Goal: Information Seeking & Learning: Learn about a topic

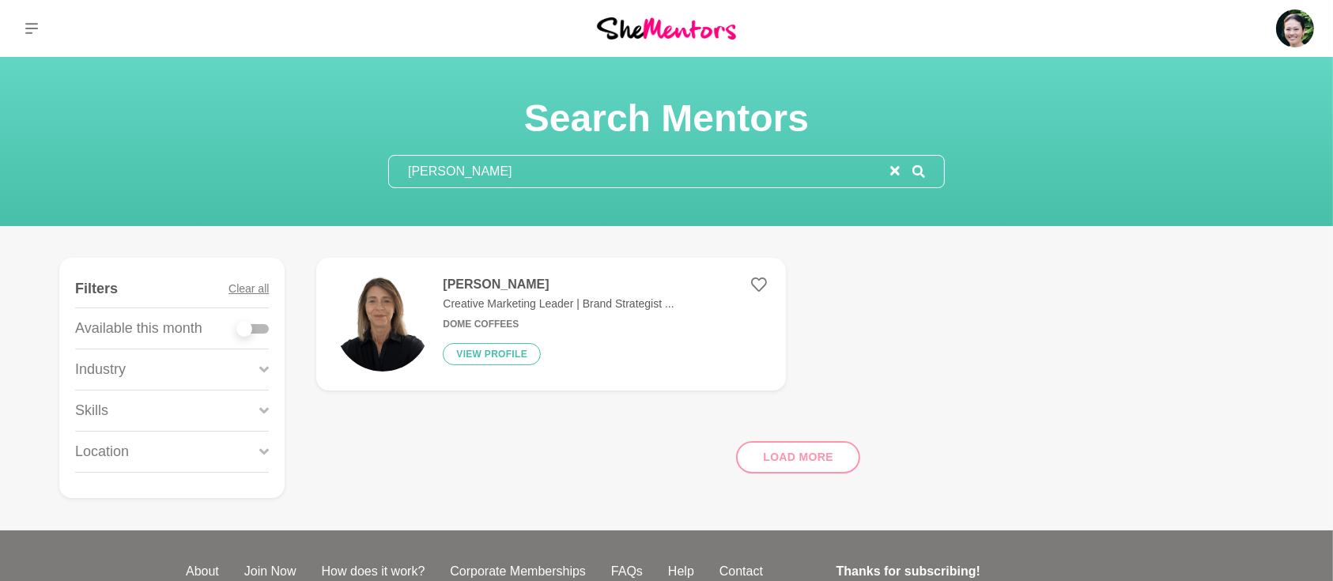
click at [378, 168] on section "Search Mentors [PERSON_NAME]" at bounding box center [666, 141] width 607 height 93
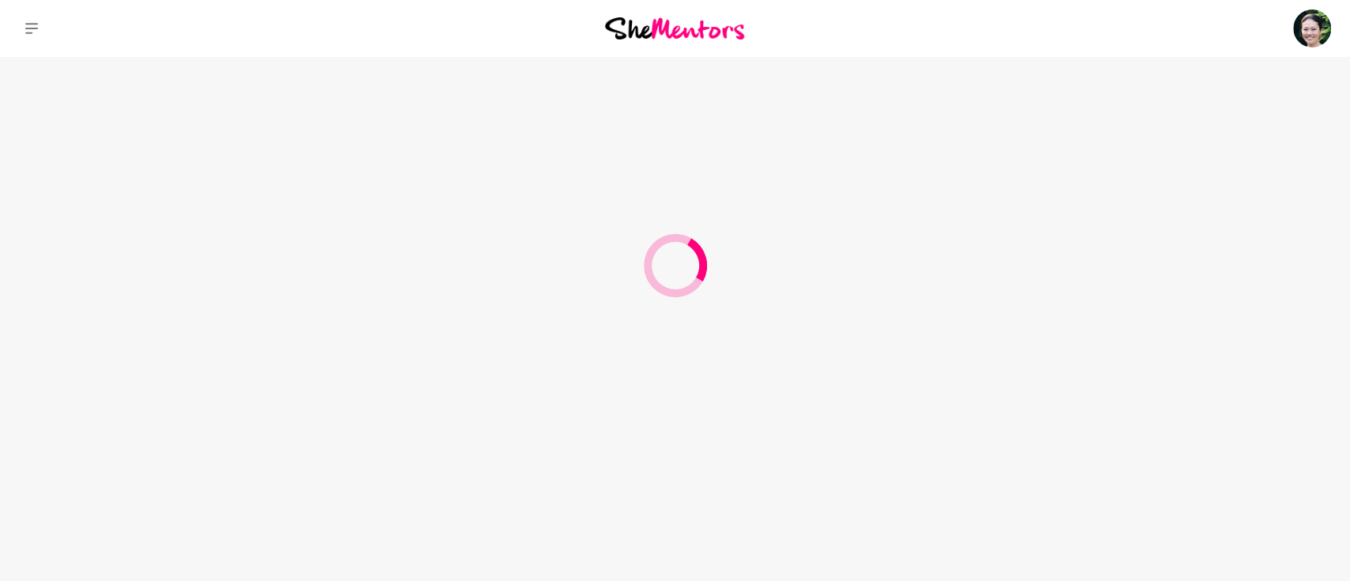
type input "Eden"
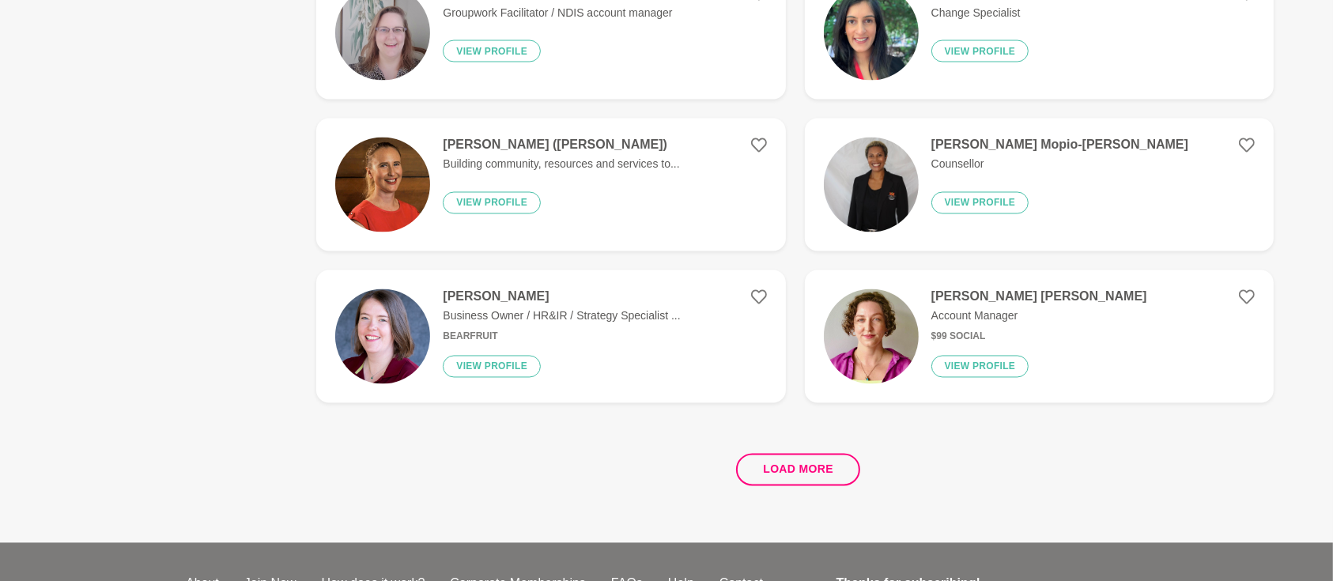
scroll to position [2882, 0]
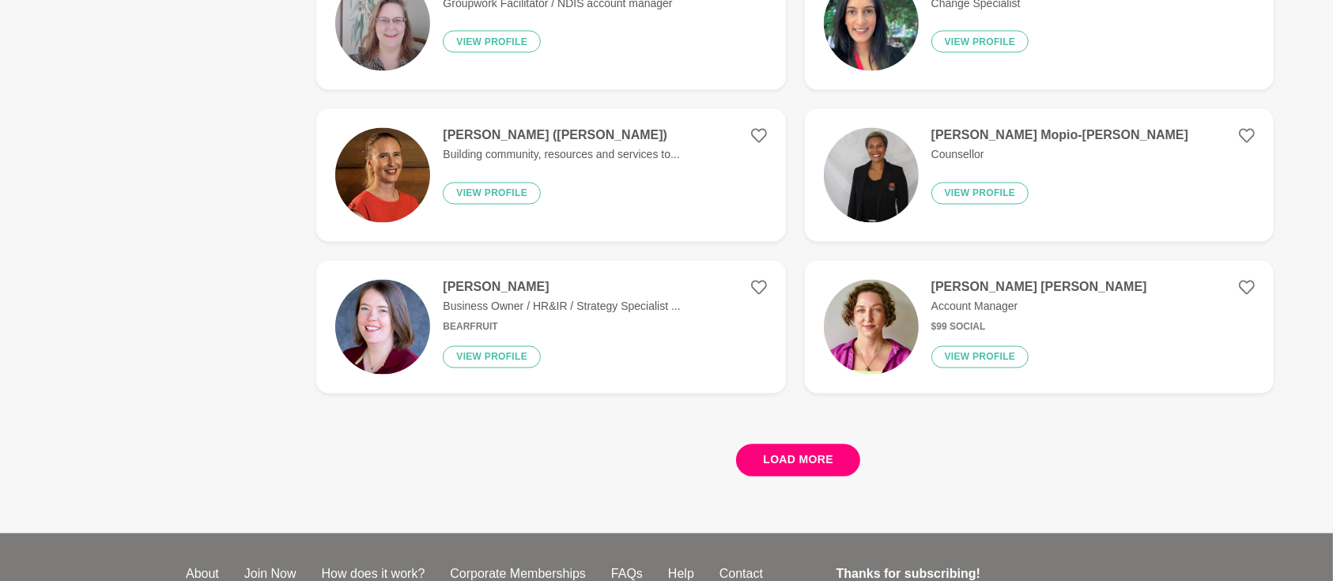
click at [813, 456] on button "Load more" at bounding box center [798, 460] width 124 height 32
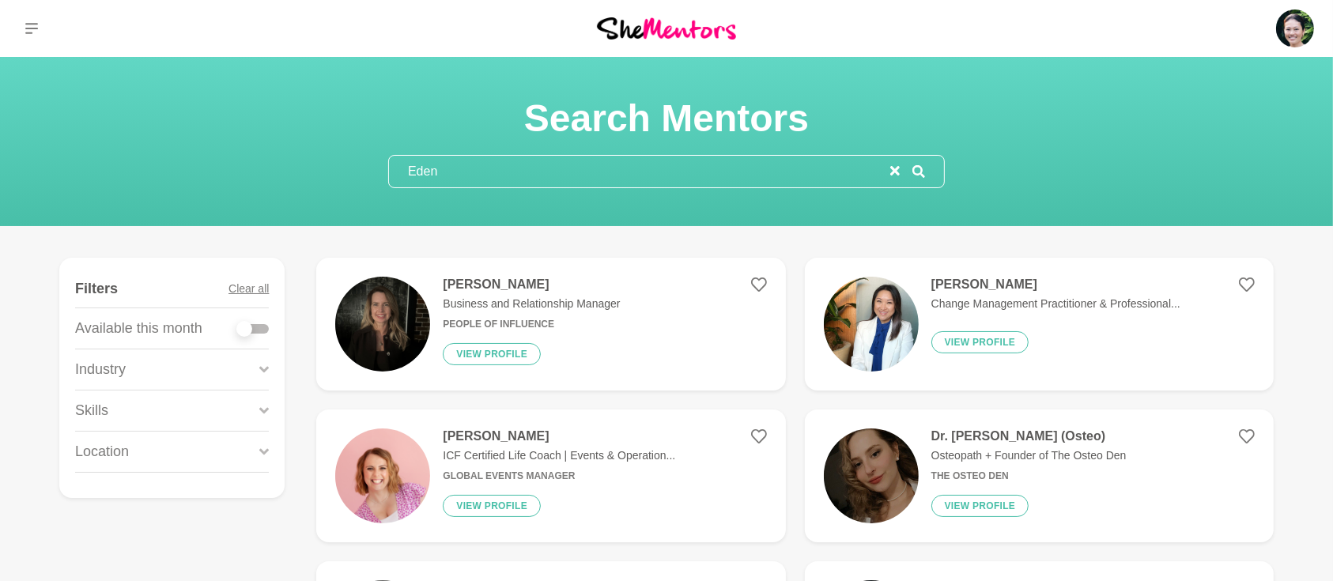
drag, startPoint x: 899, startPoint y: 169, endPoint x: 713, endPoint y: 194, distance: 188.2
click at [898, 168] on icon "reset" at bounding box center [894, 170] width 9 height 9
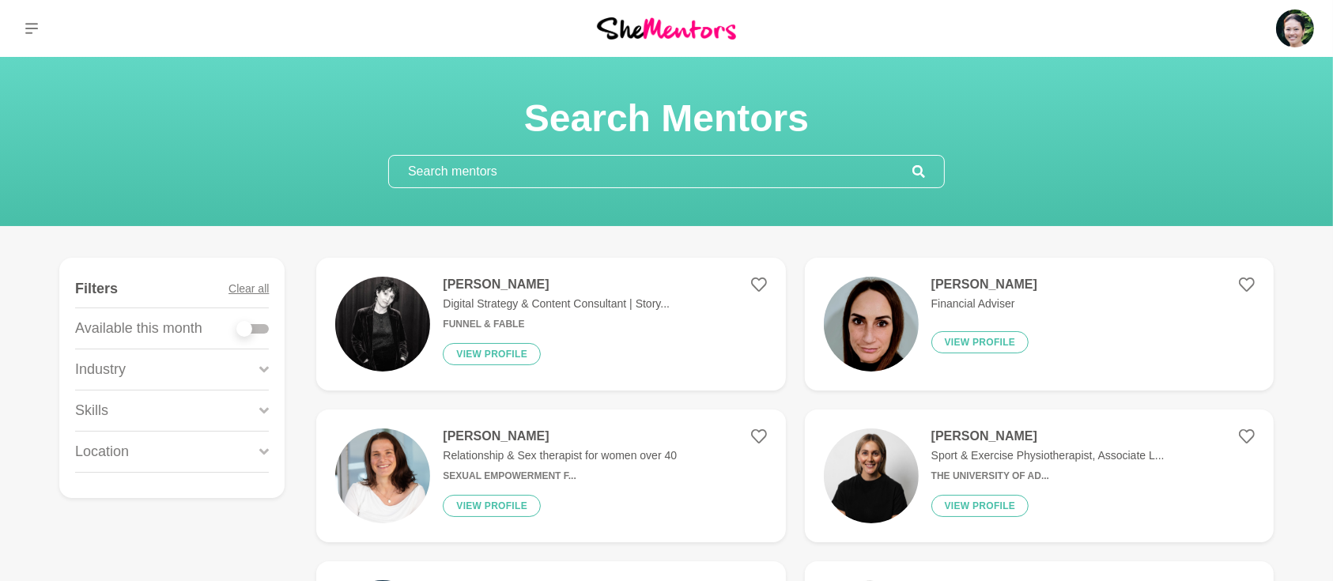
click at [263, 324] on div at bounding box center [253, 328] width 32 height 9
checkbox input "true"
click at [267, 329] on div at bounding box center [253, 328] width 32 height 9
checkbox input "true"
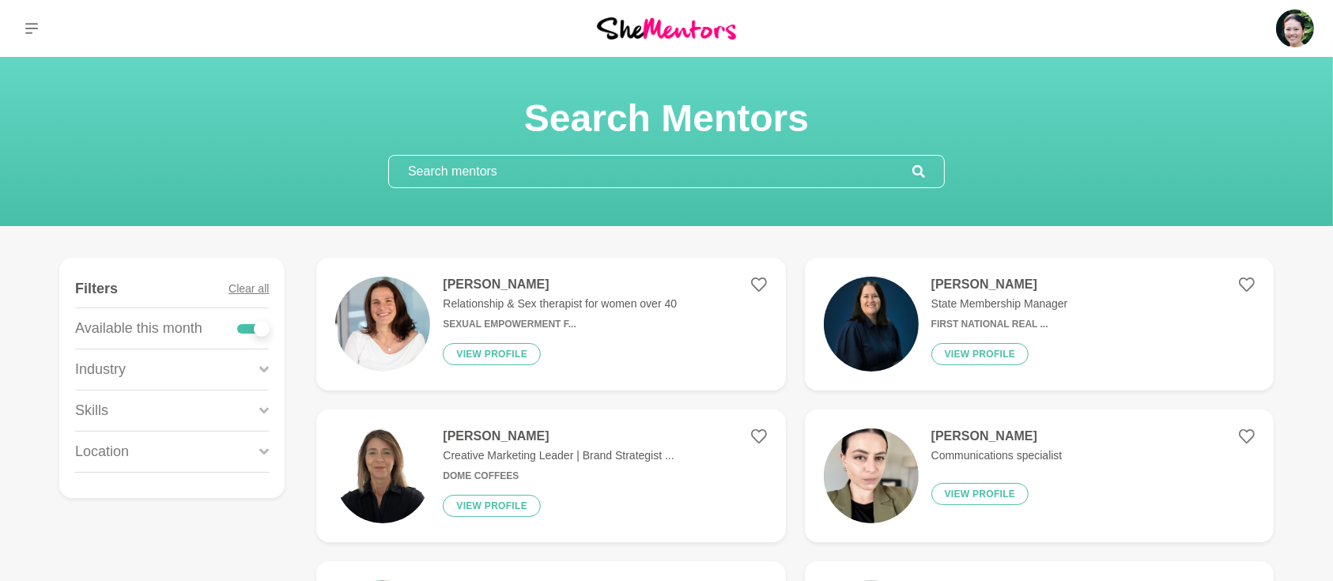
click at [257, 410] on div "Skills" at bounding box center [172, 411] width 194 height 40
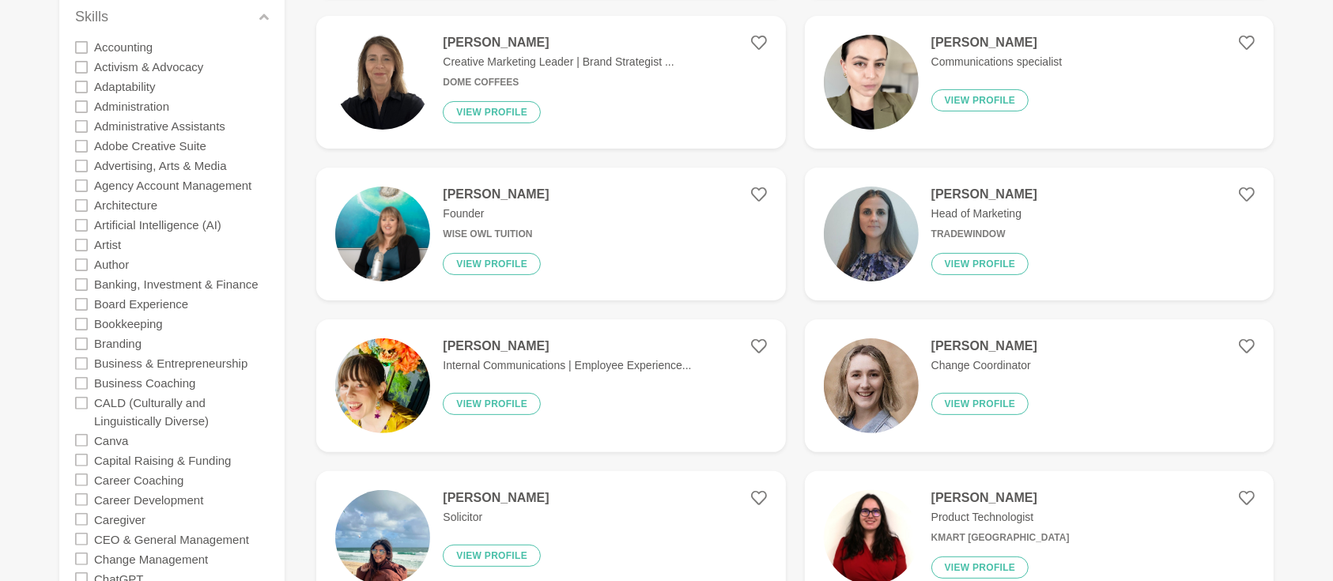
scroll to position [422, 0]
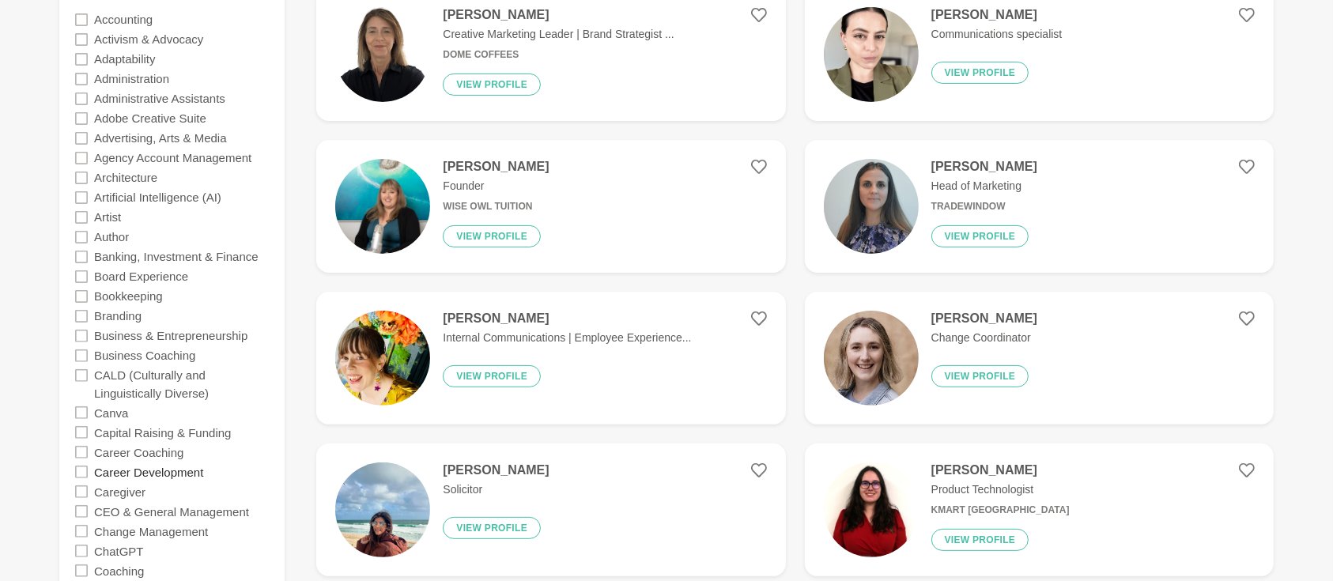
click at [108, 471] on label "Career Development" at bounding box center [148, 472] width 109 height 20
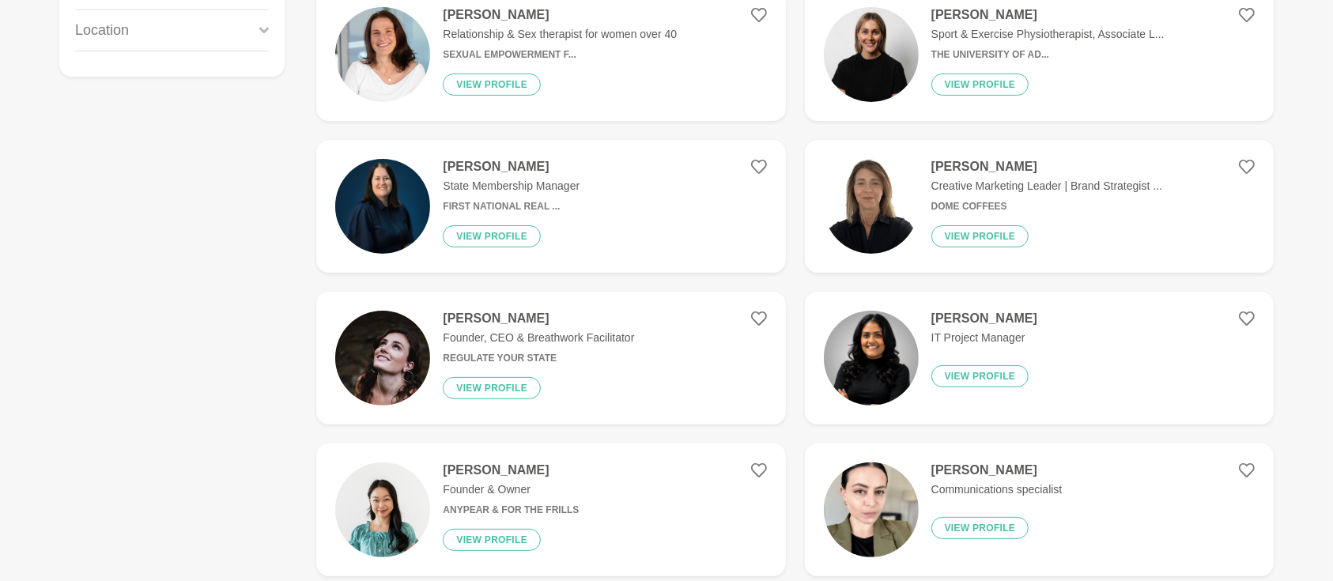
scroll to position [0, 0]
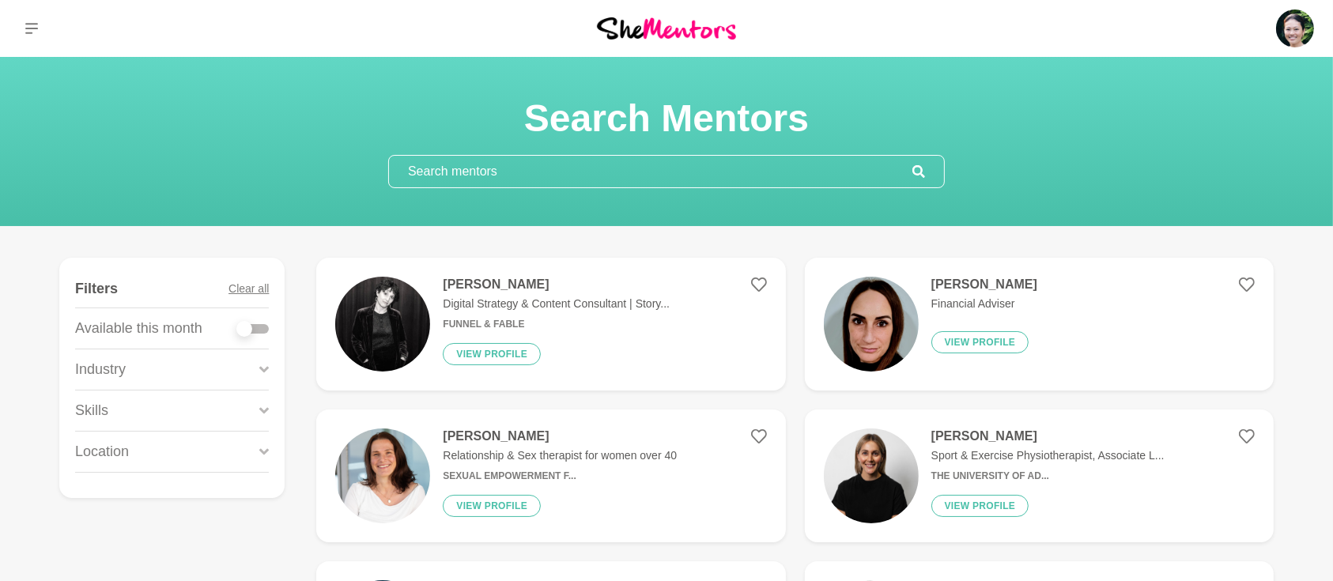
click at [264, 331] on div at bounding box center [253, 328] width 32 height 9
checkbox input "true"
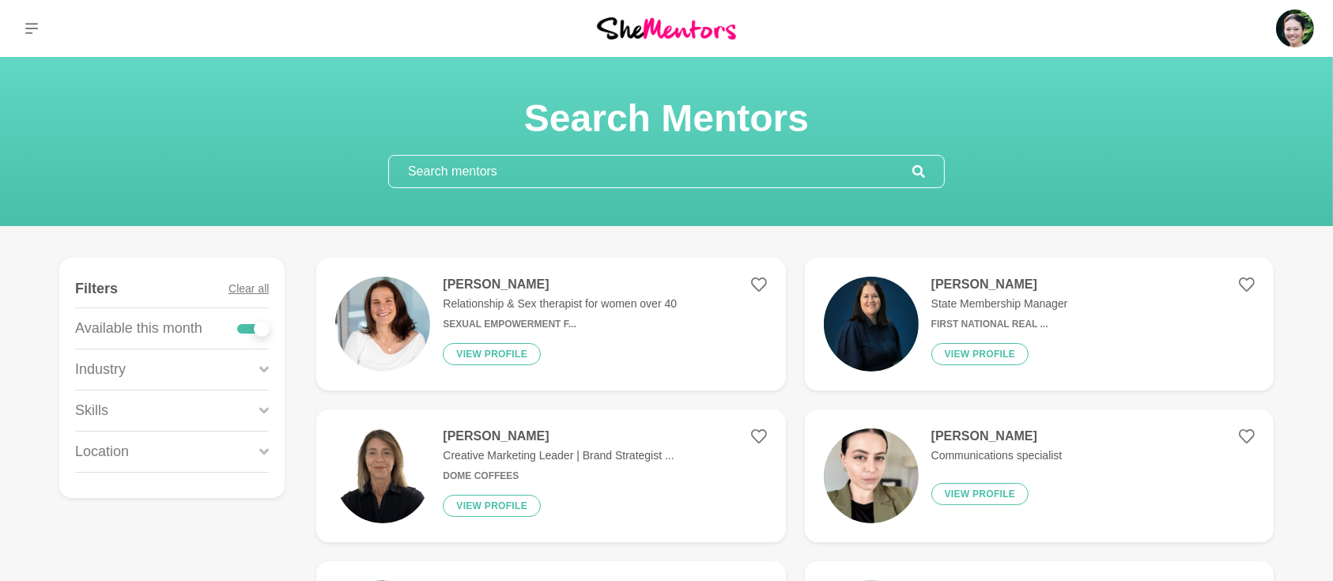
click at [260, 412] on icon at bounding box center [263, 410] width 9 height 21
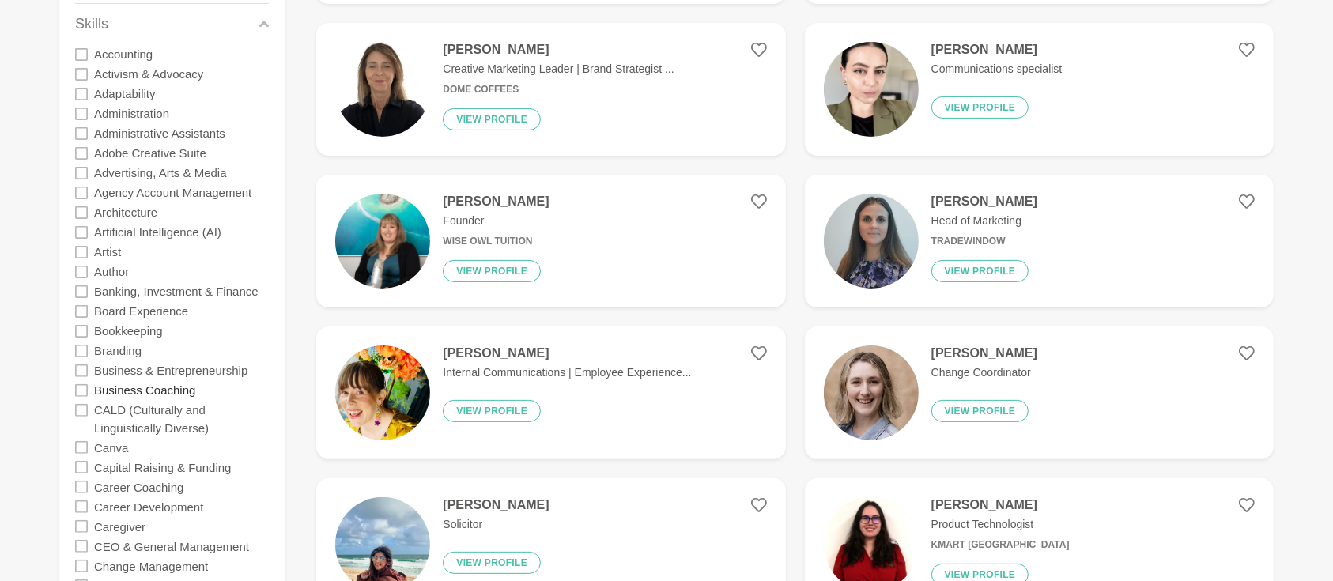
scroll to position [422, 0]
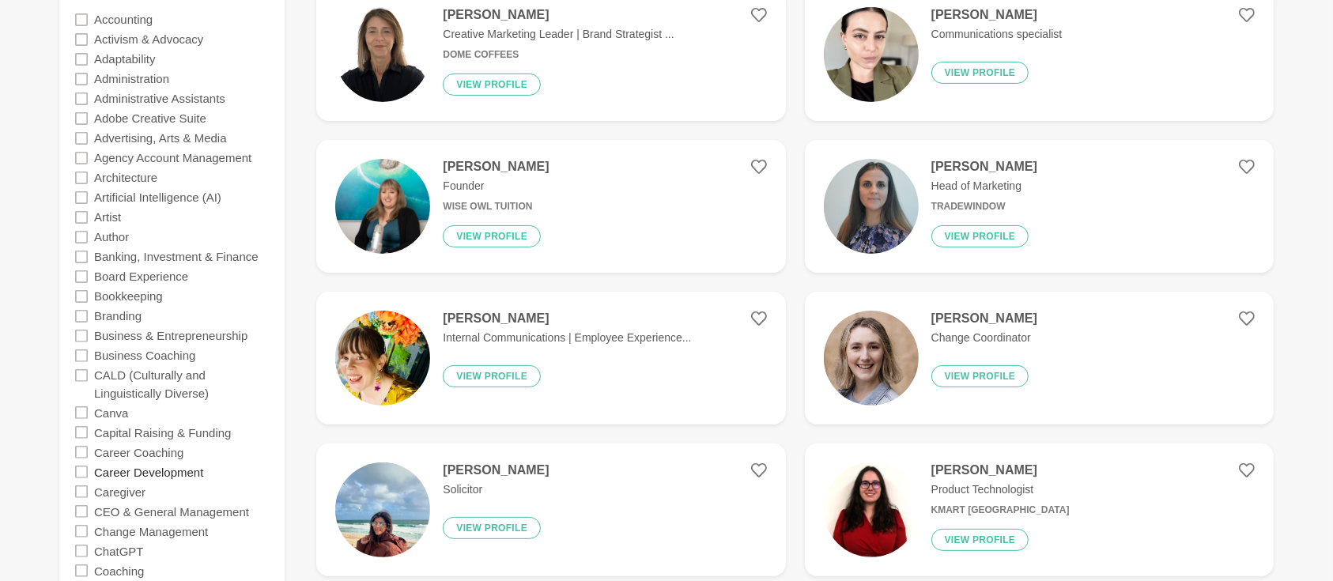
click at [123, 471] on label "Career Development" at bounding box center [148, 472] width 109 height 20
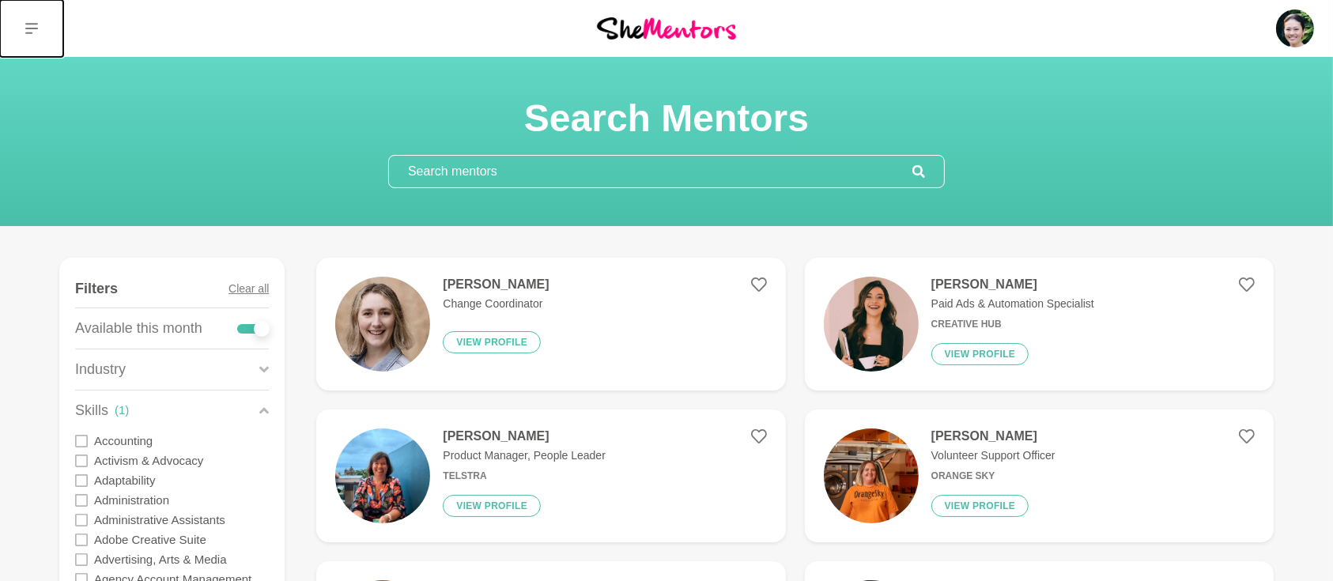
click at [32, 26] on icon at bounding box center [31, 28] width 13 height 13
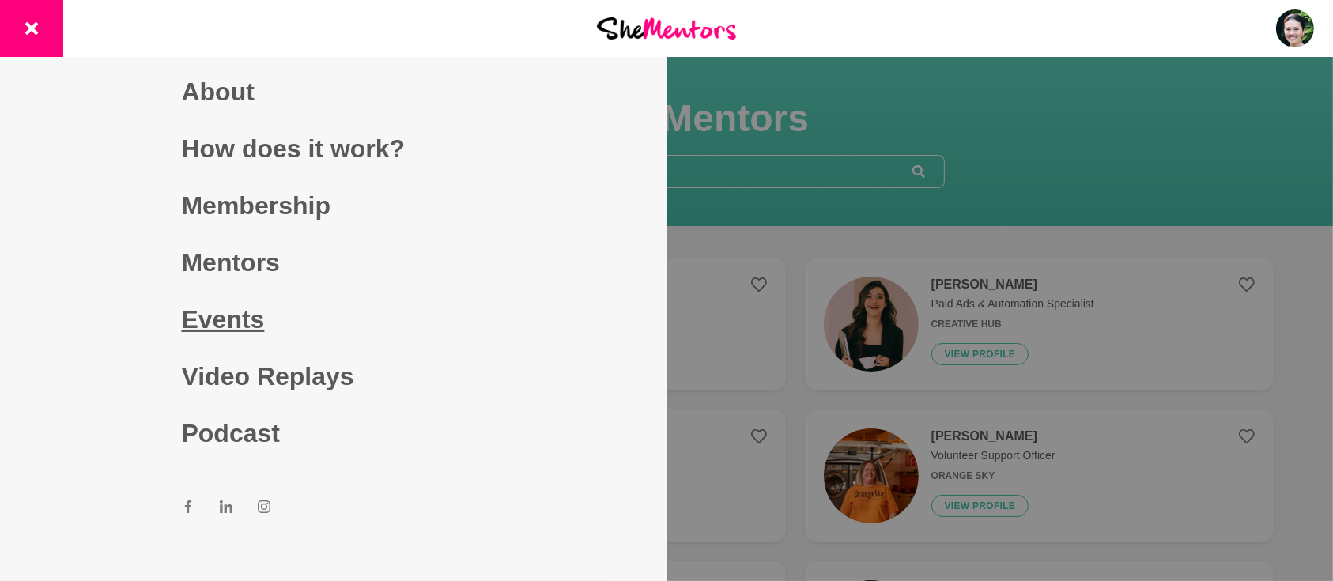
click at [202, 313] on link "Events" at bounding box center [334, 319] width 304 height 57
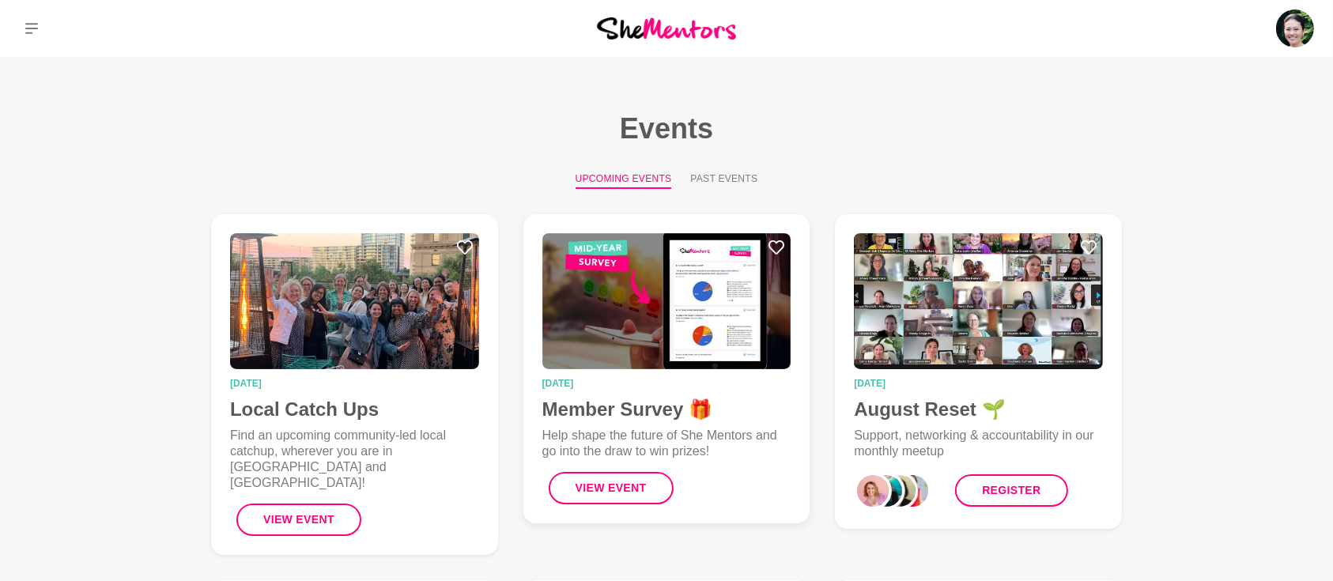
click at [593, 410] on h4 "Member Survey 🎁" at bounding box center [667, 410] width 249 height 24
click at [890, 421] on figcaption "[DATE] August Reset 🌱 Support, networking & accountability in our monthly meetu…" at bounding box center [978, 444] width 249 height 131
